Goal: Task Accomplishment & Management: Use online tool/utility

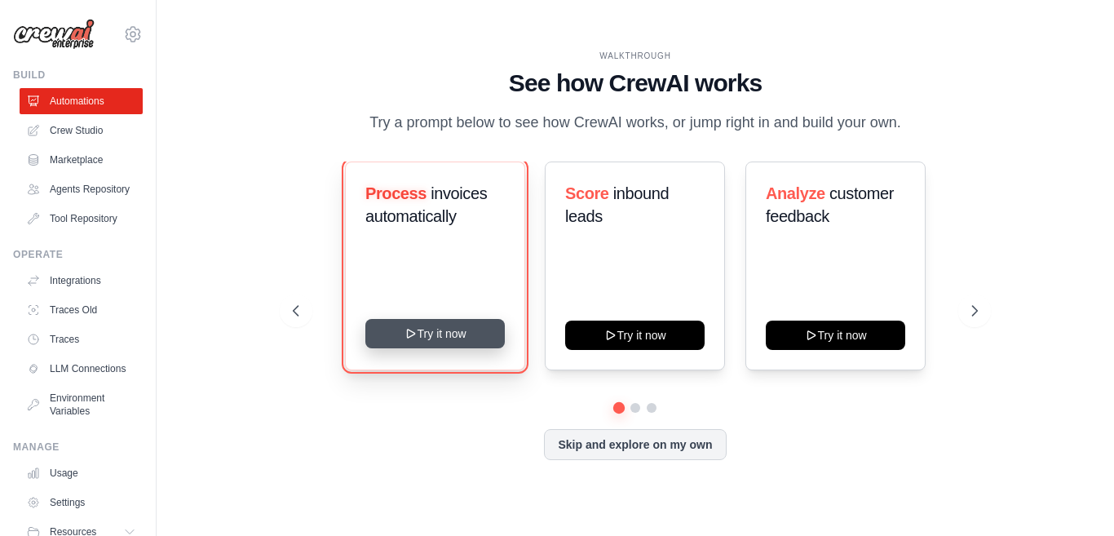
click at [415, 348] on button "Try it now" at bounding box center [435, 333] width 140 height 29
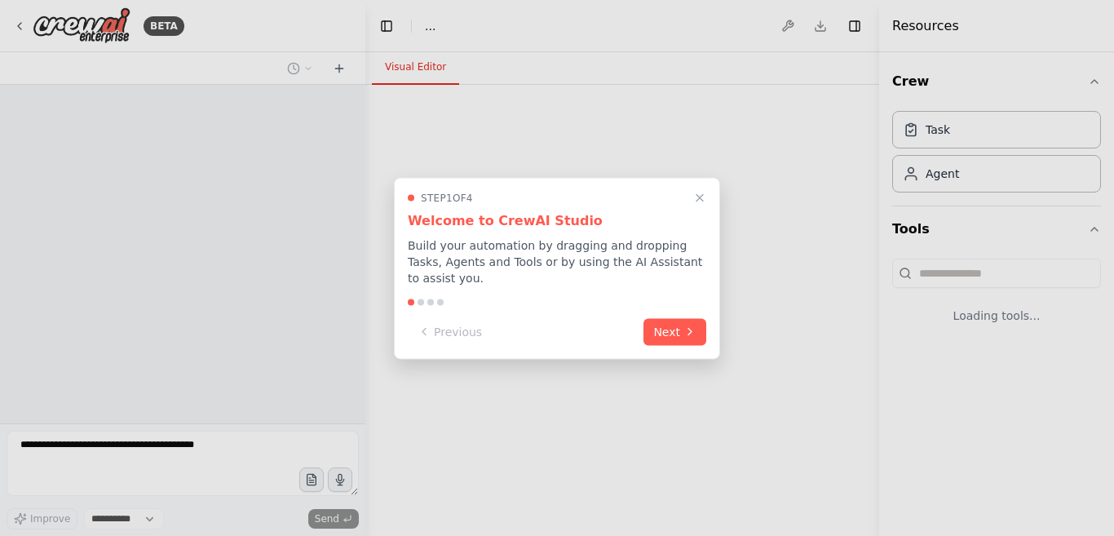
select select "****"
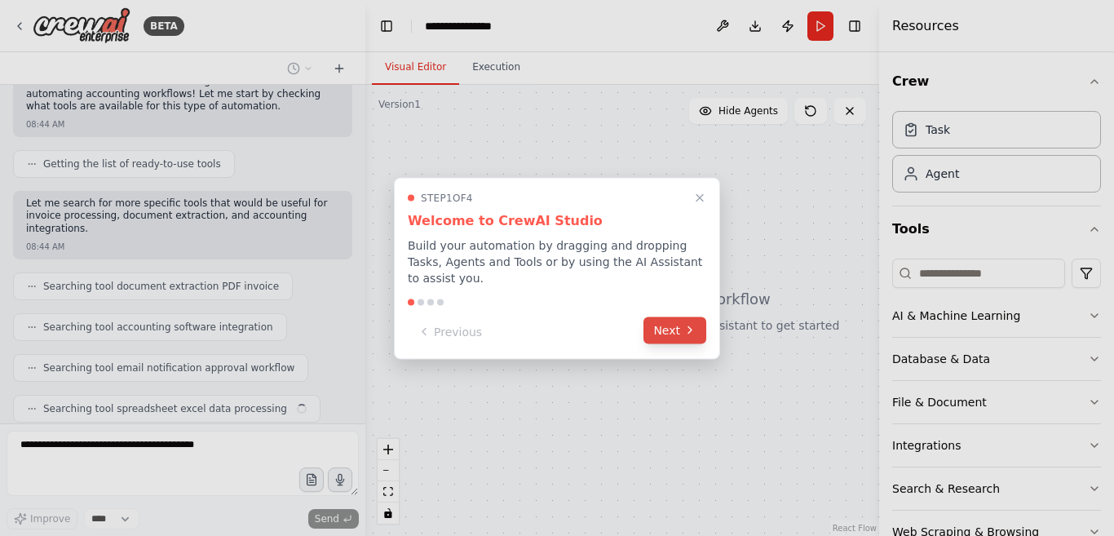
scroll to position [206, 0]
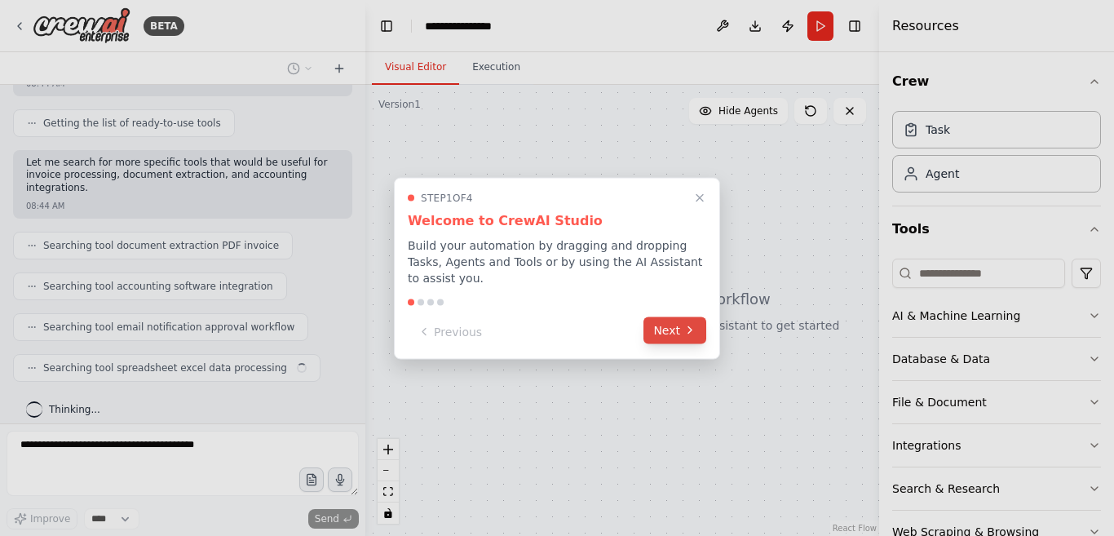
click at [681, 322] on button "Next" at bounding box center [675, 330] width 63 height 27
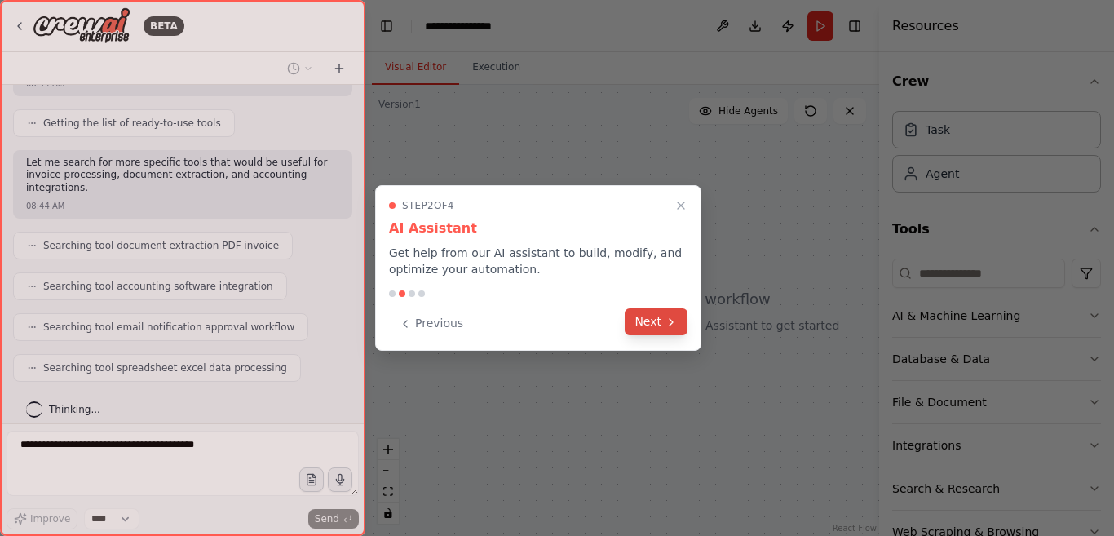
click at [660, 320] on button "Next" at bounding box center [656, 321] width 63 height 27
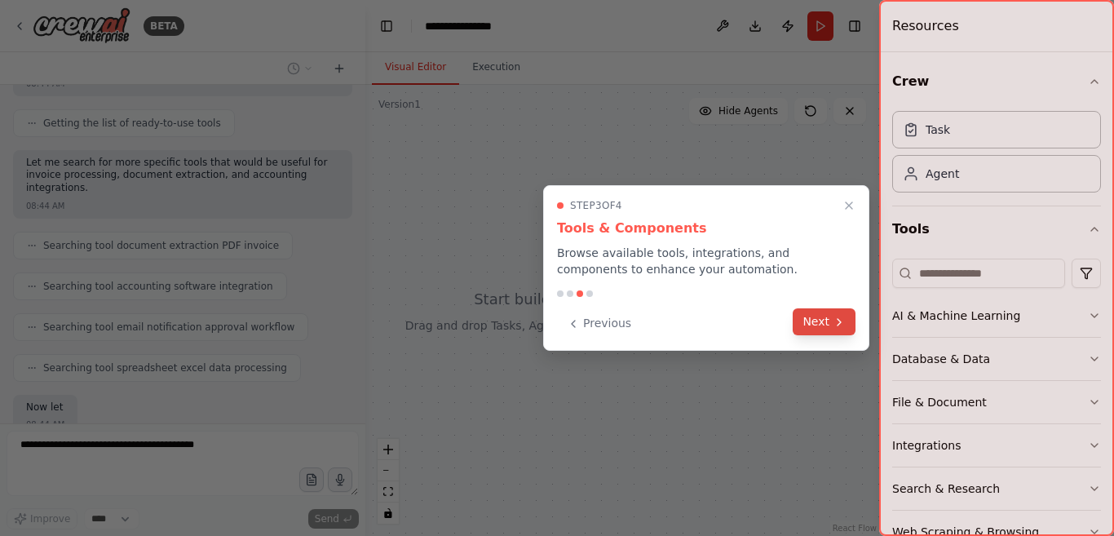
scroll to position [317, 0]
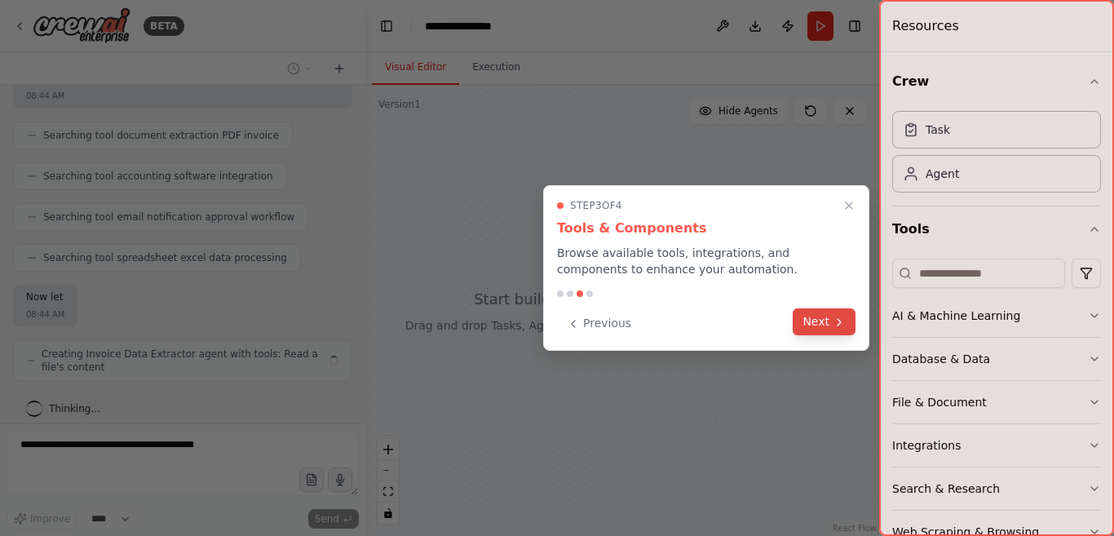
click at [805, 322] on button "Next" at bounding box center [824, 321] width 63 height 27
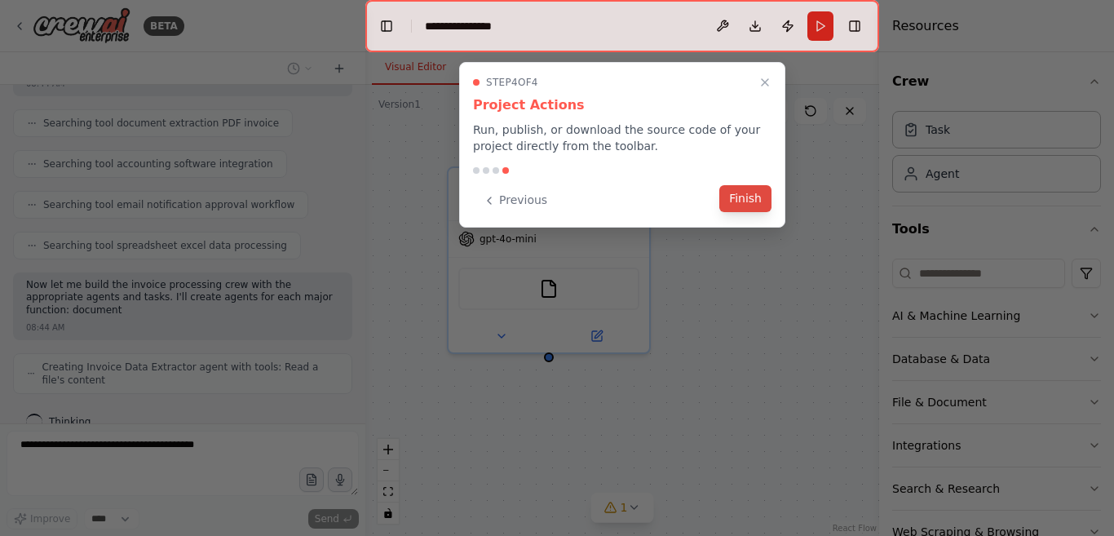
scroll to position [342, 0]
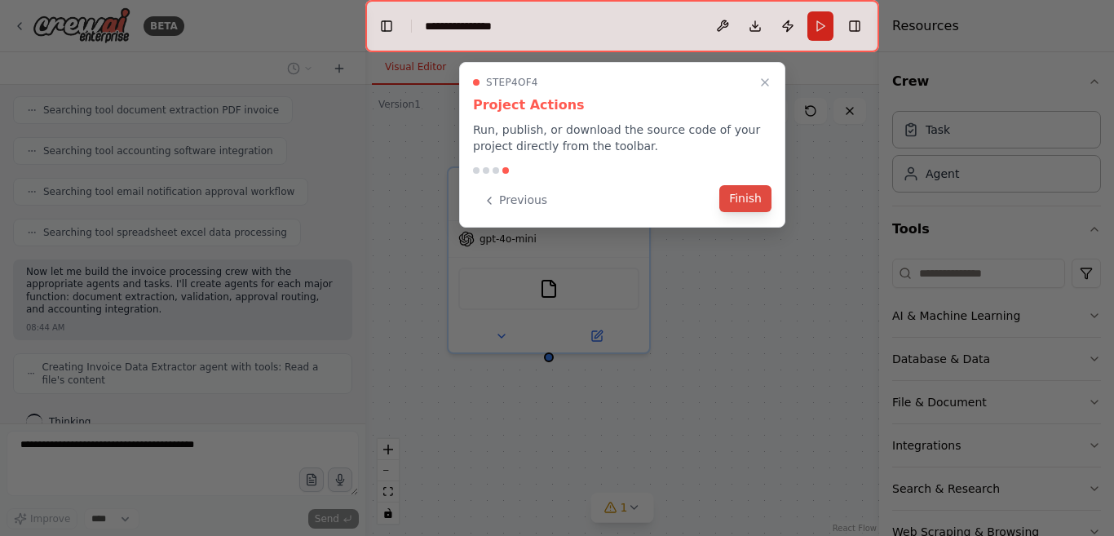
click at [741, 200] on button "Finish" at bounding box center [746, 198] width 52 height 27
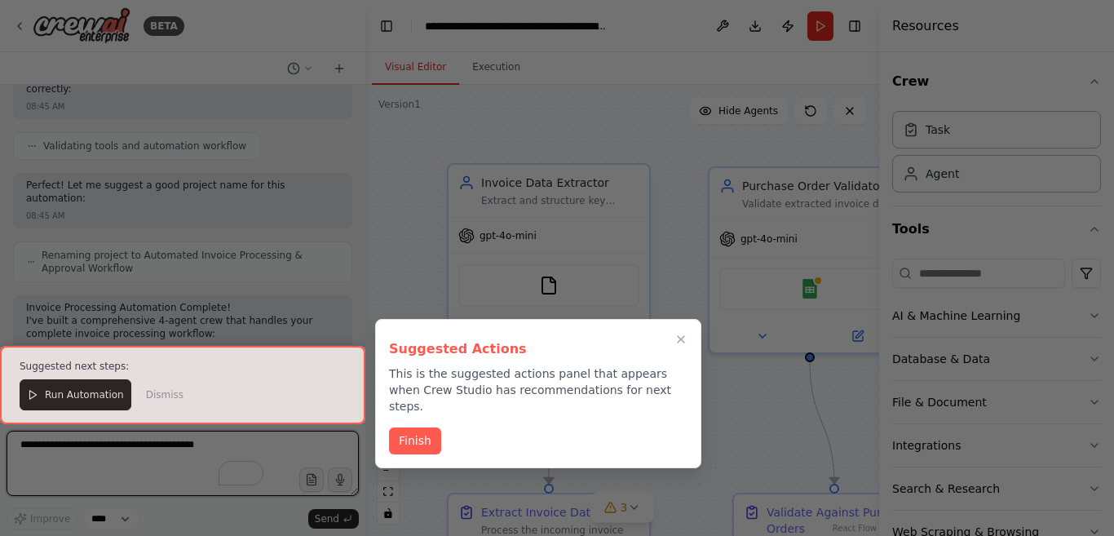
scroll to position [1095, 0]
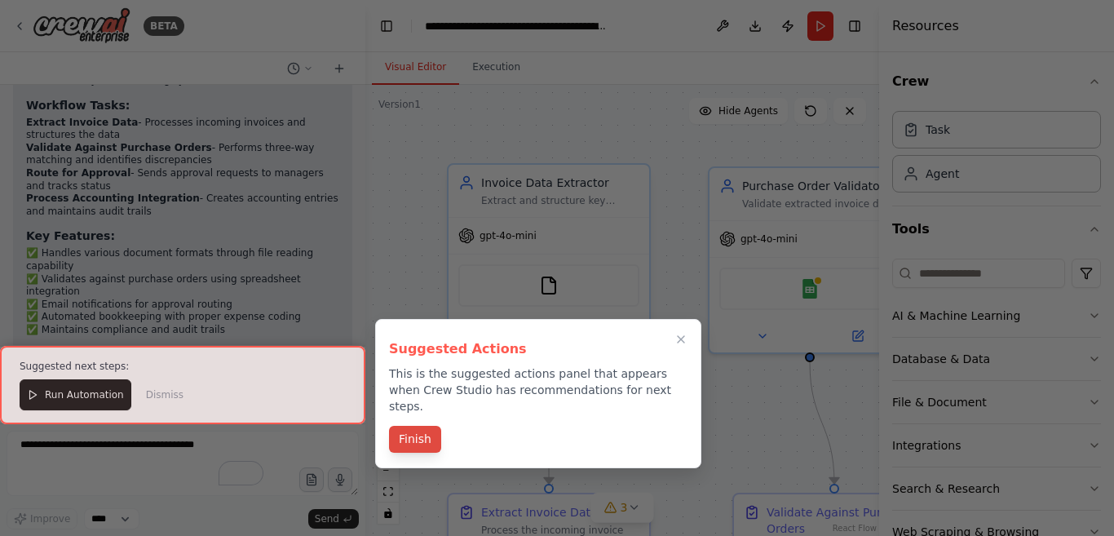
click at [400, 426] on button "Finish" at bounding box center [415, 439] width 52 height 27
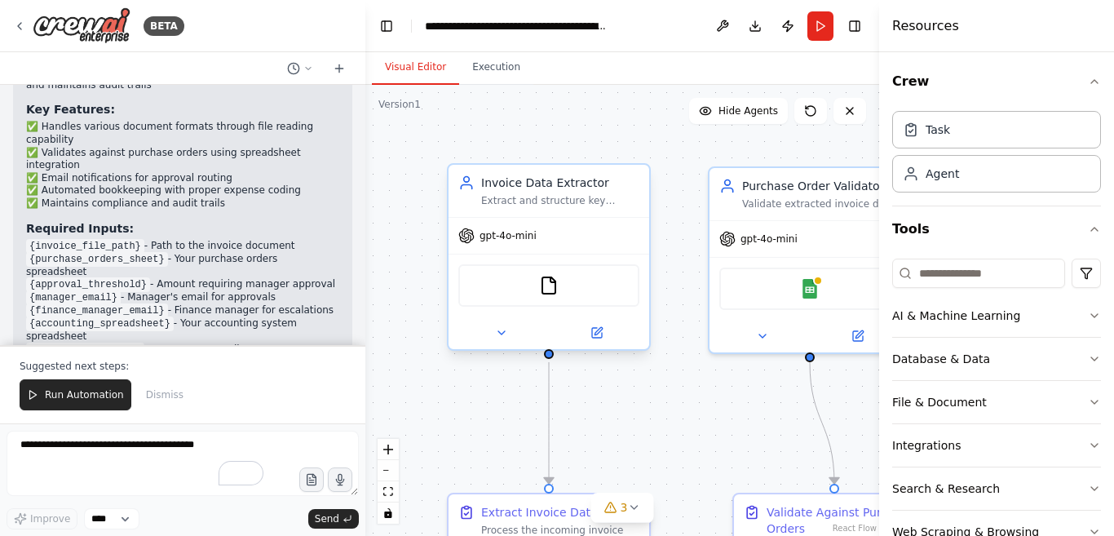
scroll to position [1603, 0]
